Goal: Task Accomplishment & Management: Complete application form

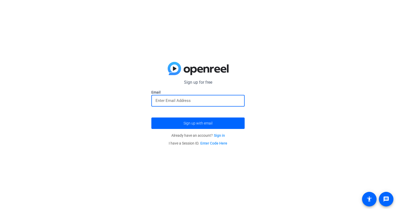
click at [176, 102] on input "email" at bounding box center [198, 100] width 85 height 6
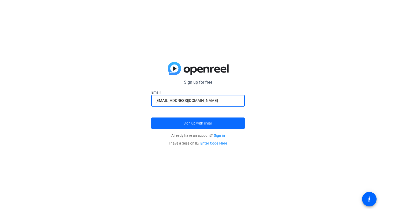
click at [197, 123] on span "Sign up with email" at bounding box center [198, 123] width 29 height 0
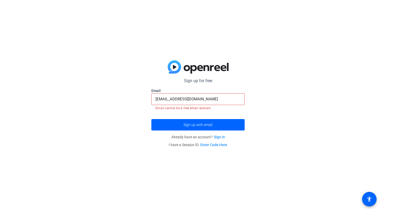
click at [205, 99] on input "[EMAIL_ADDRESS][DOMAIN_NAME]" at bounding box center [198, 99] width 85 height 6
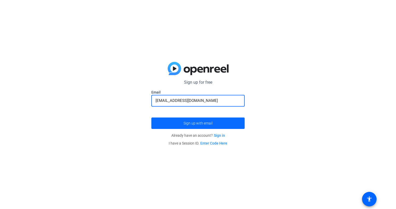
click at [197, 123] on span "Sign up with email" at bounding box center [198, 123] width 29 height 0
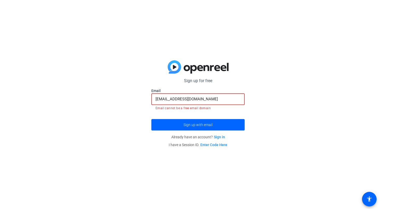
click at [204, 100] on input "[EMAIL_ADDRESS][DOMAIN_NAME]" at bounding box center [198, 99] width 85 height 6
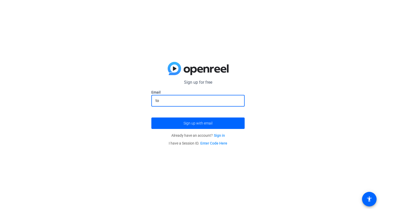
type input "t"
type input "[EMAIL_ADDRESS][DOMAIN_NAME]"
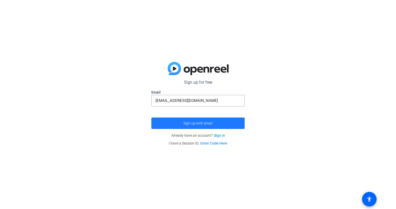
click at [202, 123] on span "Sign up with email" at bounding box center [198, 123] width 29 height 0
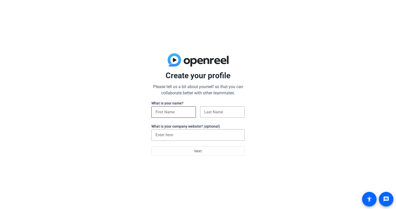
click at [163, 111] on input at bounding box center [174, 112] width 36 height 6
type input "Michael Gwoah"
type input "Gwoah"
type input "TOTAG FARM"
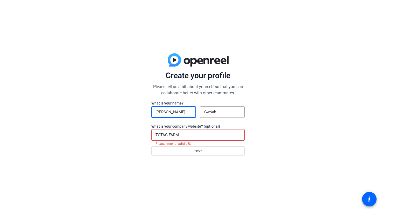
type input "Michael"
click at [127, 138] on div "Create your profile Please tell us a bit about yourself so that you can collabo…" at bounding box center [198, 104] width 396 height 209
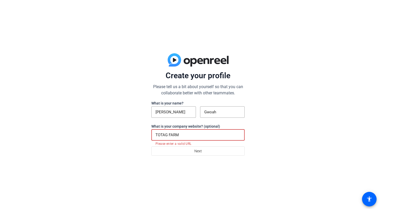
click at [182, 136] on input "TOTAG FARM" at bounding box center [198, 135] width 85 height 6
click at [264, 117] on div "Create your profile Please tell us a bit about yourself so that you can collabo…" at bounding box center [198, 104] width 396 height 209
click at [196, 138] on input "TOTAG IT Services" at bounding box center [198, 135] width 85 height 6
type input "T"
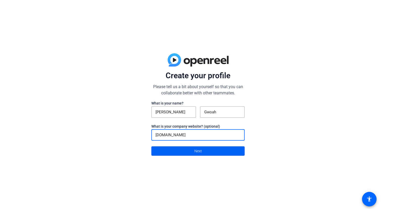
type input "totaggroup.com"
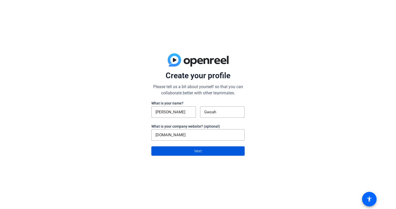
click at [198, 152] on span "Next" at bounding box center [199, 151] width 8 height 10
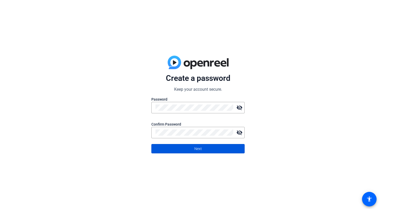
click at [194, 147] on span at bounding box center [198, 148] width 93 height 12
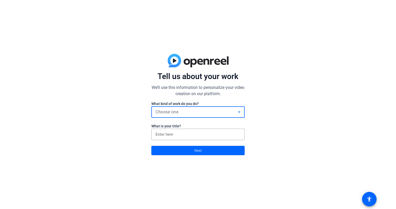
click at [203, 114] on div "Choose one" at bounding box center [197, 112] width 83 height 6
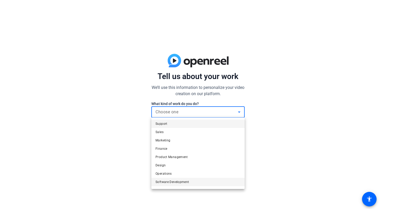
click at [185, 182] on span "Software Development" at bounding box center [173, 182] width 34 height 6
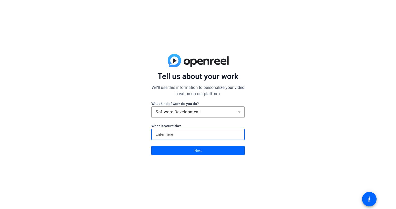
click at [176, 134] on input at bounding box center [198, 134] width 85 height 6
type input "Developer"
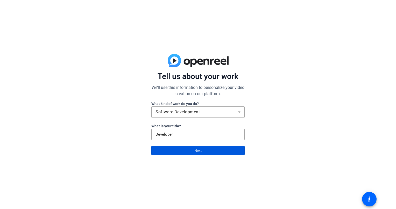
click at [185, 149] on span at bounding box center [198, 150] width 93 height 12
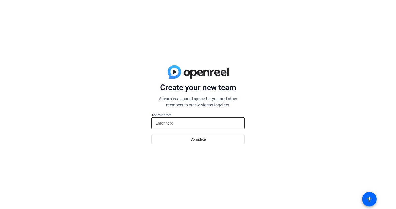
click at [173, 125] on input at bounding box center [198, 123] width 85 height 6
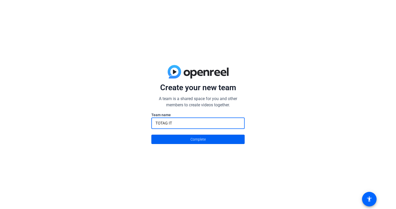
type input "TOTAG IT"
click at [192, 139] on span "Complete" at bounding box center [198, 139] width 15 height 10
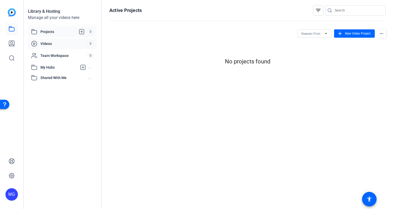
click at [47, 43] on span "Videos" at bounding box center [63, 43] width 47 height 5
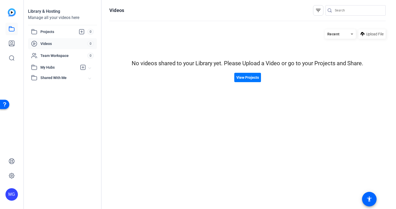
click at [12, 11] on img at bounding box center [12, 12] width 8 height 8
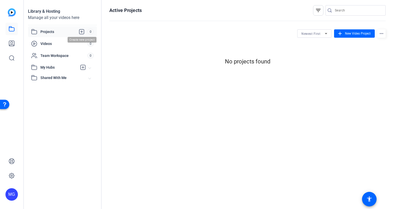
click at [83, 30] on icon at bounding box center [82, 32] width 6 height 6
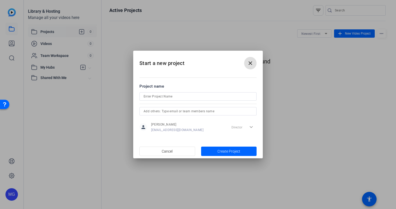
click at [168, 97] on input at bounding box center [198, 96] width 109 height 6
type input "TIS Products"
click at [171, 112] on input "text" at bounding box center [198, 111] width 109 height 6
type input "Tonieh"
click at [223, 152] on span "Create Project" at bounding box center [229, 150] width 23 height 5
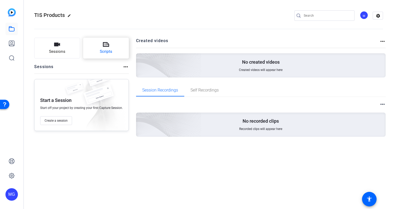
click at [104, 51] on span "Scripts" at bounding box center [106, 52] width 12 height 6
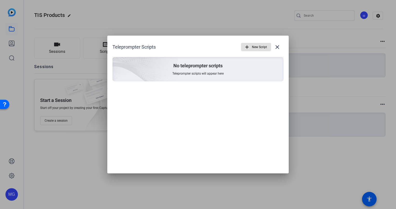
click at [256, 45] on span "New Script" at bounding box center [259, 47] width 15 height 10
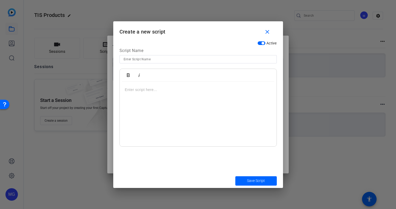
click at [139, 87] on p at bounding box center [198, 90] width 147 height 6
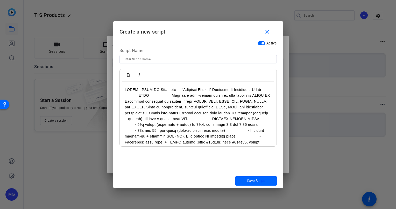
scroll to position [475, 0]
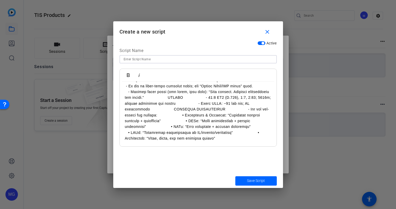
click at [135, 58] on input at bounding box center [198, 59] width 149 height 6
paste input "TOTAG IT Services — “Digitize Liberia” Government Operations Suite"
click at [198, 59] on input "TOTAG IT Services — “Digitize Liberia” Government Operations Suite" at bounding box center [198, 59] width 149 height 6
type input "TOTAG IT Services — “Digitize Liberia” Entities Operations Suite"
click at [253, 179] on span "Save Script" at bounding box center [256, 180] width 18 height 5
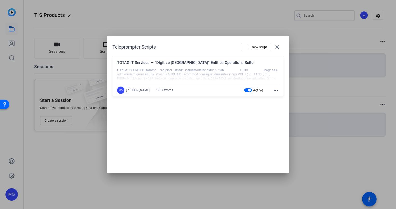
click at [276, 90] on mat-icon "more_horiz" at bounding box center [276, 90] width 6 height 6
click at [276, 90] on div at bounding box center [198, 104] width 396 height 209
click at [243, 135] on div "Teleprompter Scripts add New Script close TOTAG IT Services — “Digitize Liberia…" at bounding box center [198, 105] width 182 height 138
click at [275, 45] on mat-icon "close" at bounding box center [278, 47] width 6 height 6
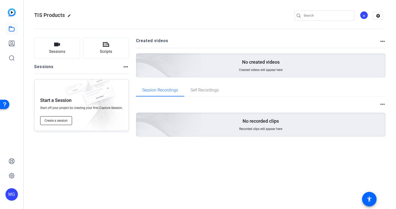
click at [58, 121] on span "Create a session" at bounding box center [56, 120] width 23 height 4
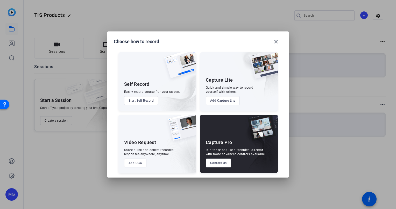
click at [128, 161] on button "Add UGC" at bounding box center [135, 162] width 23 height 9
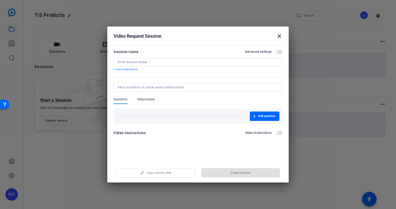
click at [279, 36] on mat-icon "close" at bounding box center [280, 36] width 6 height 6
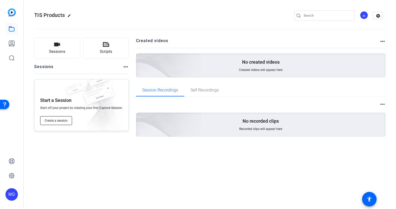
click at [61, 121] on span "Create a session" at bounding box center [56, 120] width 23 height 4
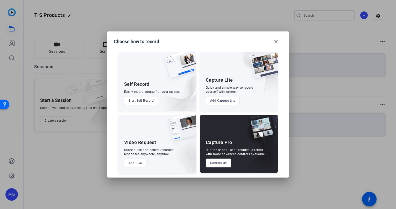
click at [211, 99] on button "Add Capture Lite" at bounding box center [223, 100] width 34 height 9
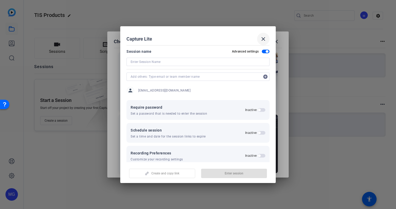
click at [262, 40] on mat-icon "close" at bounding box center [263, 39] width 6 height 6
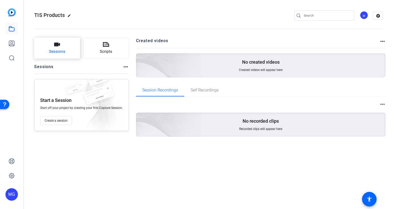
click at [64, 44] on button "Sessions" at bounding box center [57, 48] width 46 height 21
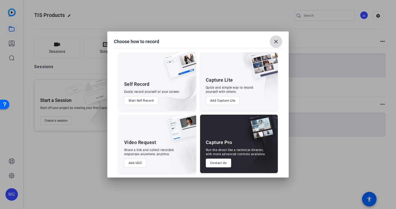
click at [277, 42] on mat-icon "close" at bounding box center [276, 41] width 6 height 6
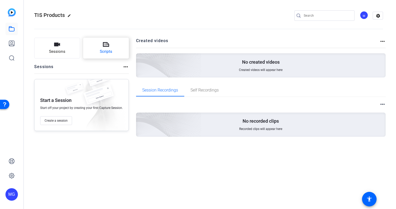
click at [97, 53] on button "Scripts" at bounding box center [106, 48] width 46 height 21
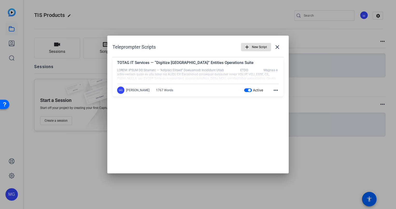
click at [129, 90] on div "Michael Gwoah" at bounding box center [138, 90] width 24 height 4
click at [277, 46] on mat-icon "close" at bounding box center [278, 47] width 6 height 6
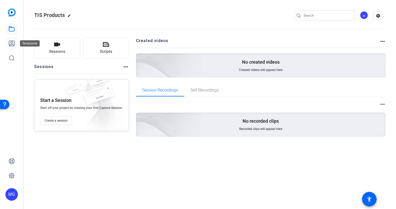
click at [13, 41] on icon at bounding box center [12, 43] width 6 height 6
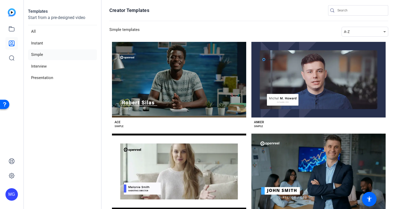
drag, startPoint x: 393, startPoint y: 32, endPoint x: 394, endPoint y: 61, distance: 29.1
click at [394, 61] on section "Creator Templates Simple templates A-Z Preview Ace ACE SIMPLE Preview Anker ANK…" at bounding box center [249, 104] width 295 height 209
click at [291, 29] on div "Simple templates A-Z" at bounding box center [248, 32] width 279 height 10
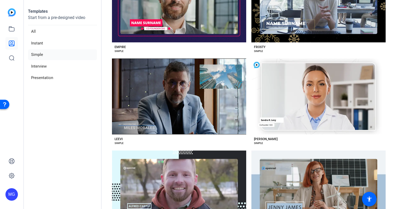
scroll to position [516, 0]
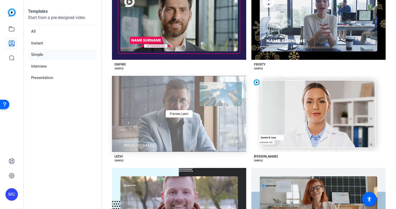
click at [190, 115] on div "Preview Leevi" at bounding box center [179, 114] width 134 height 76
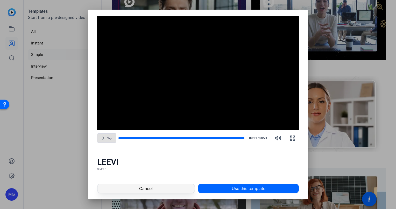
click at [147, 187] on span "Cancel" at bounding box center [145, 188] width 13 height 6
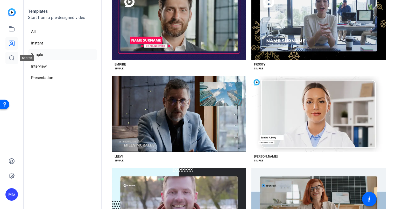
click at [10, 55] on icon at bounding box center [12, 58] width 6 height 6
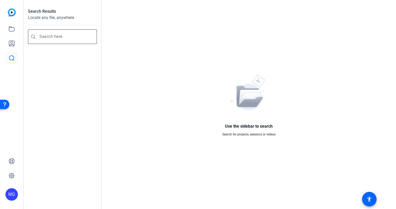
click at [42, 32] on div at bounding box center [65, 36] width 53 height 15
type input "totag"
click at [13, 12] on img at bounding box center [12, 12] width 8 height 8
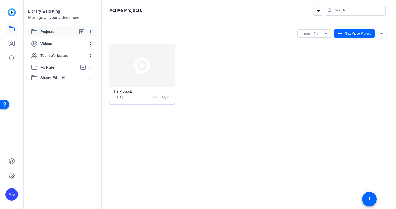
click at [139, 71] on img at bounding box center [141, 65] width 65 height 43
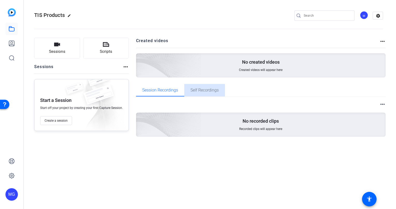
click at [198, 90] on span "Self Recordings" at bounding box center [205, 90] width 28 height 4
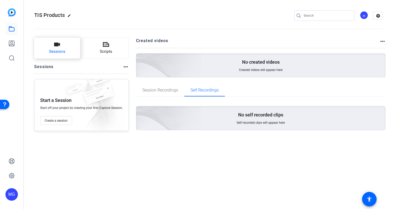
click at [59, 45] on icon "button" at bounding box center [57, 45] width 6 height 4
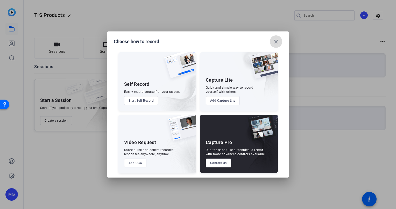
click at [275, 40] on mat-icon "close" at bounding box center [276, 41] width 6 height 6
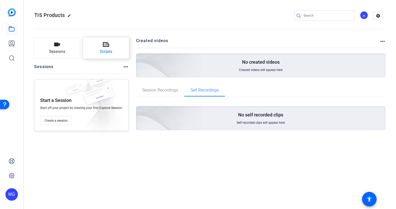
click at [103, 47] on icon at bounding box center [106, 44] width 6 height 6
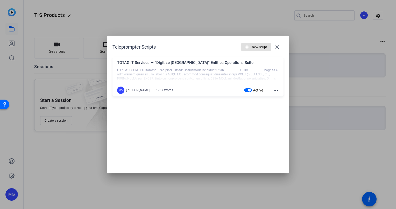
click at [129, 73] on div at bounding box center [198, 74] width 162 height 13
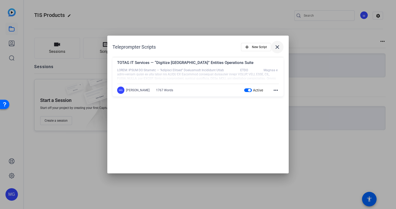
click at [278, 46] on mat-icon "close" at bounding box center [278, 47] width 6 height 6
